Goal: Find specific page/section: Find specific page/section

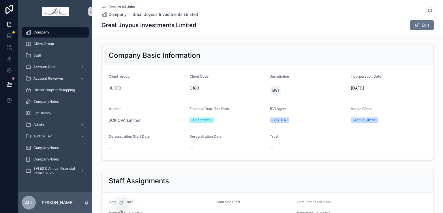
scroll to position [584, 0]
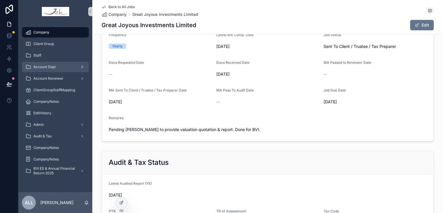
click at [44, 67] on span "Account Dept" at bounding box center [44, 67] width 22 height 5
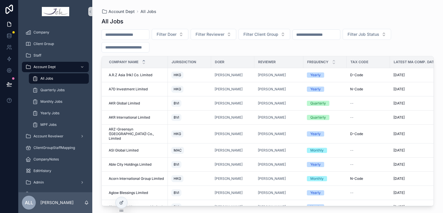
drag, startPoint x: 46, startPoint y: 66, endPoint x: 134, endPoint y: 35, distance: 93.4
click at [134, 35] on input "scrollable content" at bounding box center [125, 35] width 47 height 8
type input "*****"
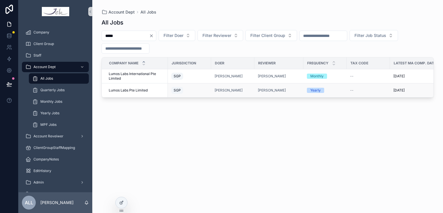
click at [125, 90] on span "Lumos Labs Pte Limited" at bounding box center [128, 90] width 39 height 5
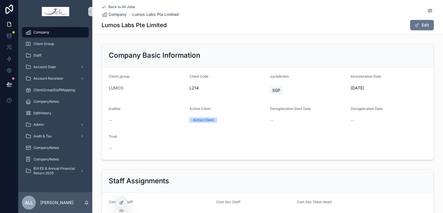
click at [263, 56] on div "Company Basic Information" at bounding box center [268, 55] width 318 height 9
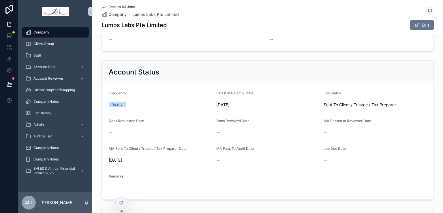
scroll to position [259, 0]
